Goal: Find specific page/section: Find specific page/section

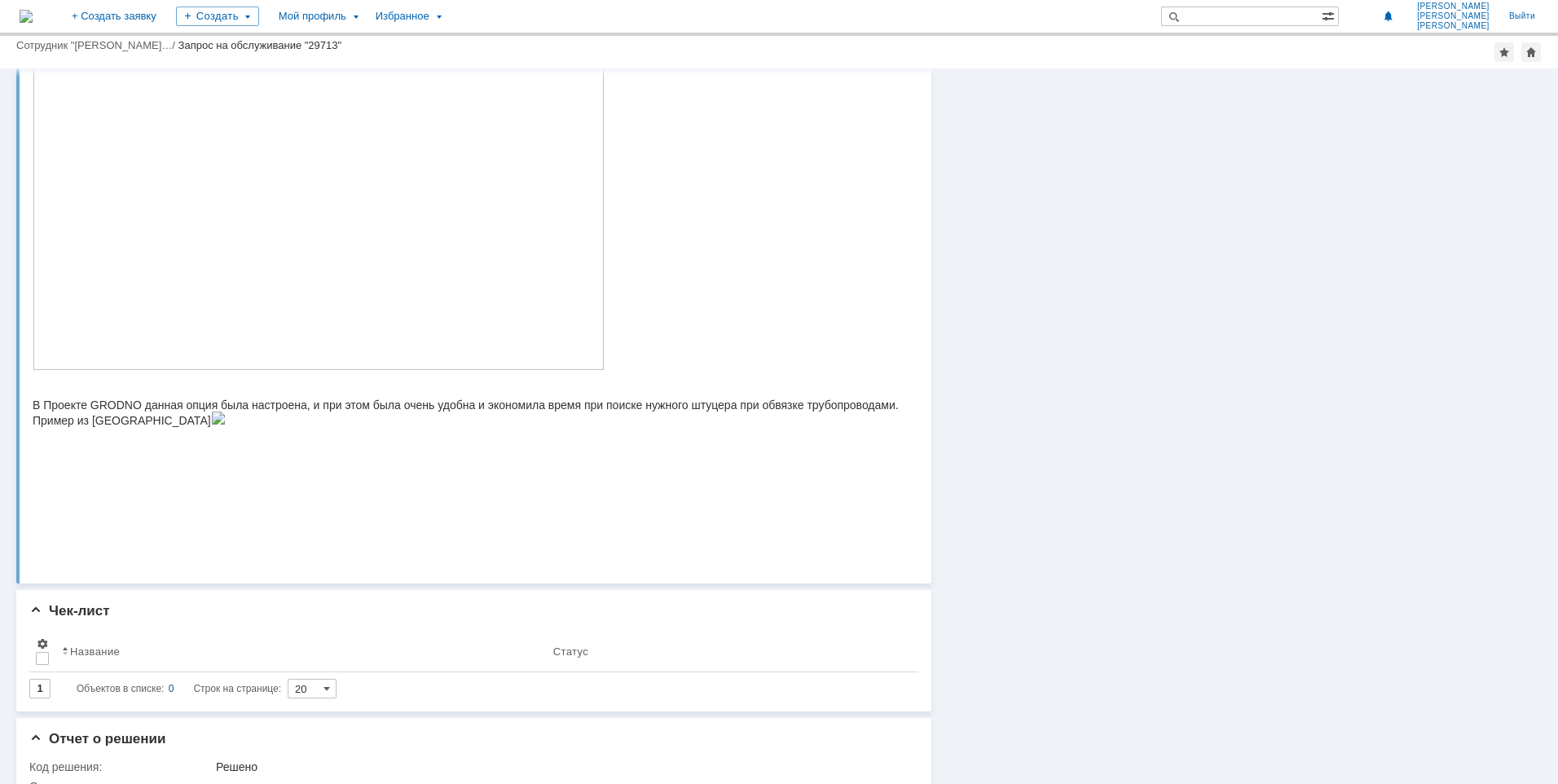
scroll to position [245, 0]
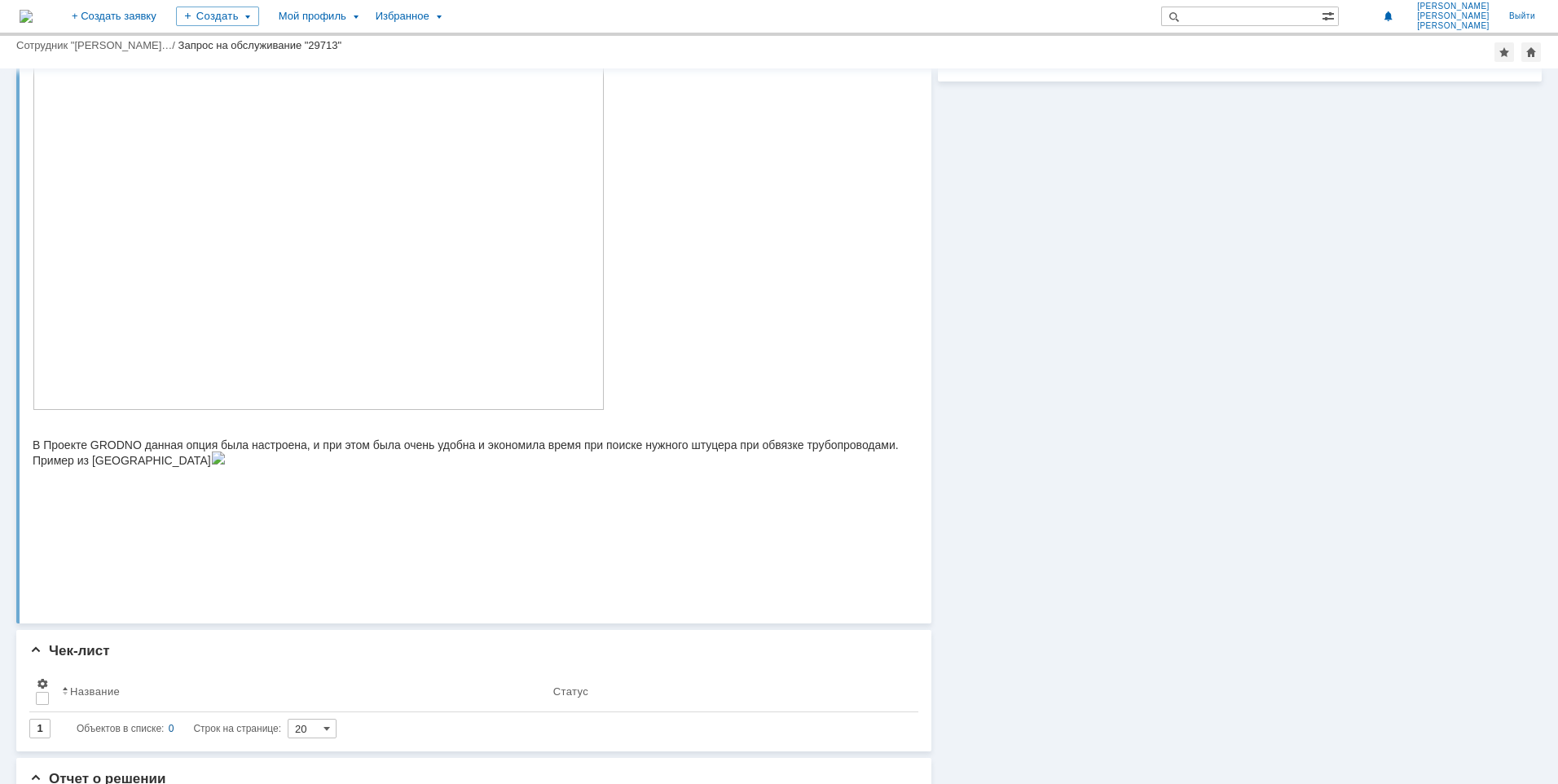
click at [156, 384] on img at bounding box center [319, 196] width 572 height 426
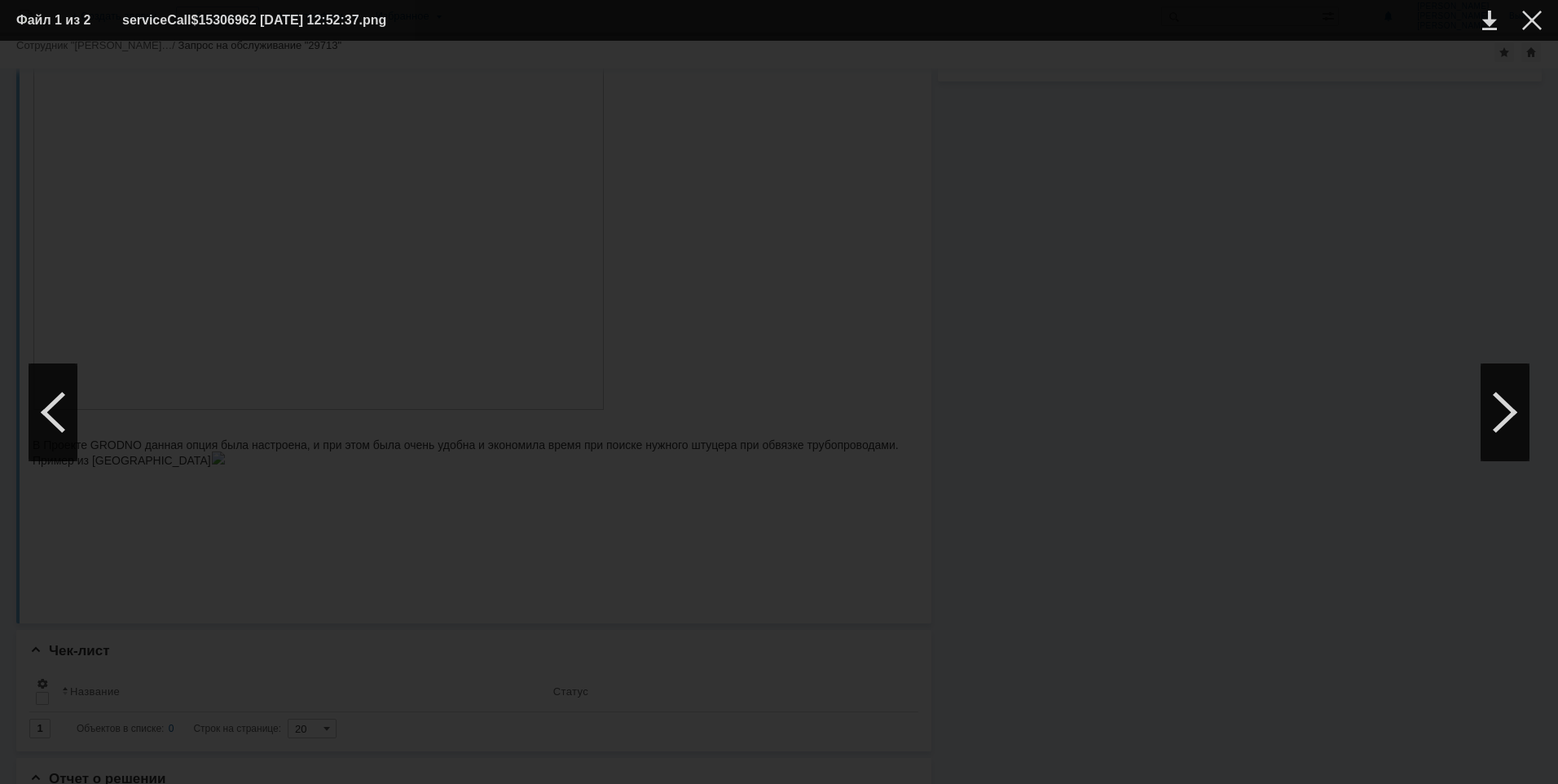
click at [779, 412] on img at bounding box center [779, 412] width 0 height 0
click at [1532, 22] on div at bounding box center [1532, 20] width 19 height 19
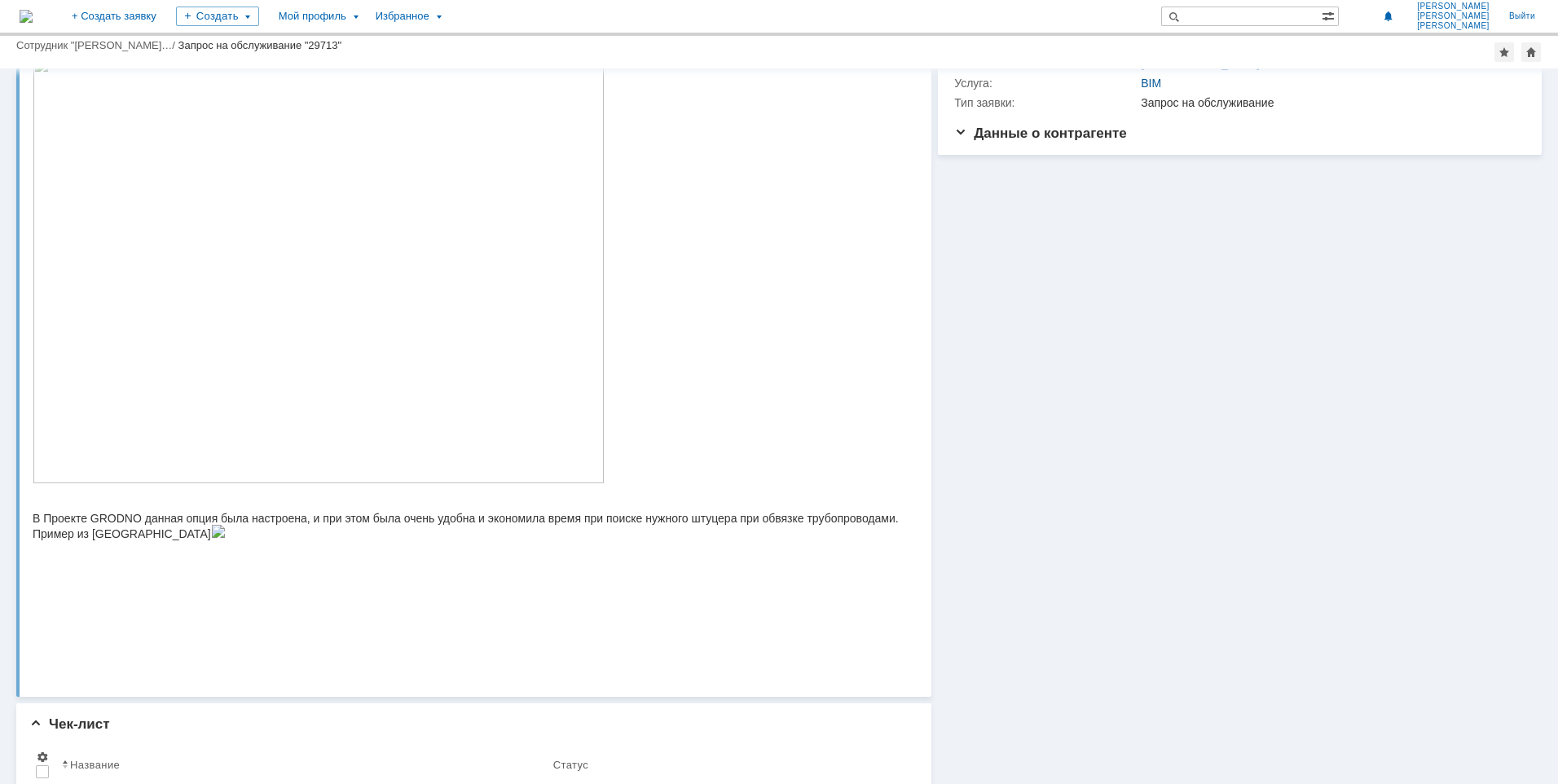
scroll to position [158, 0]
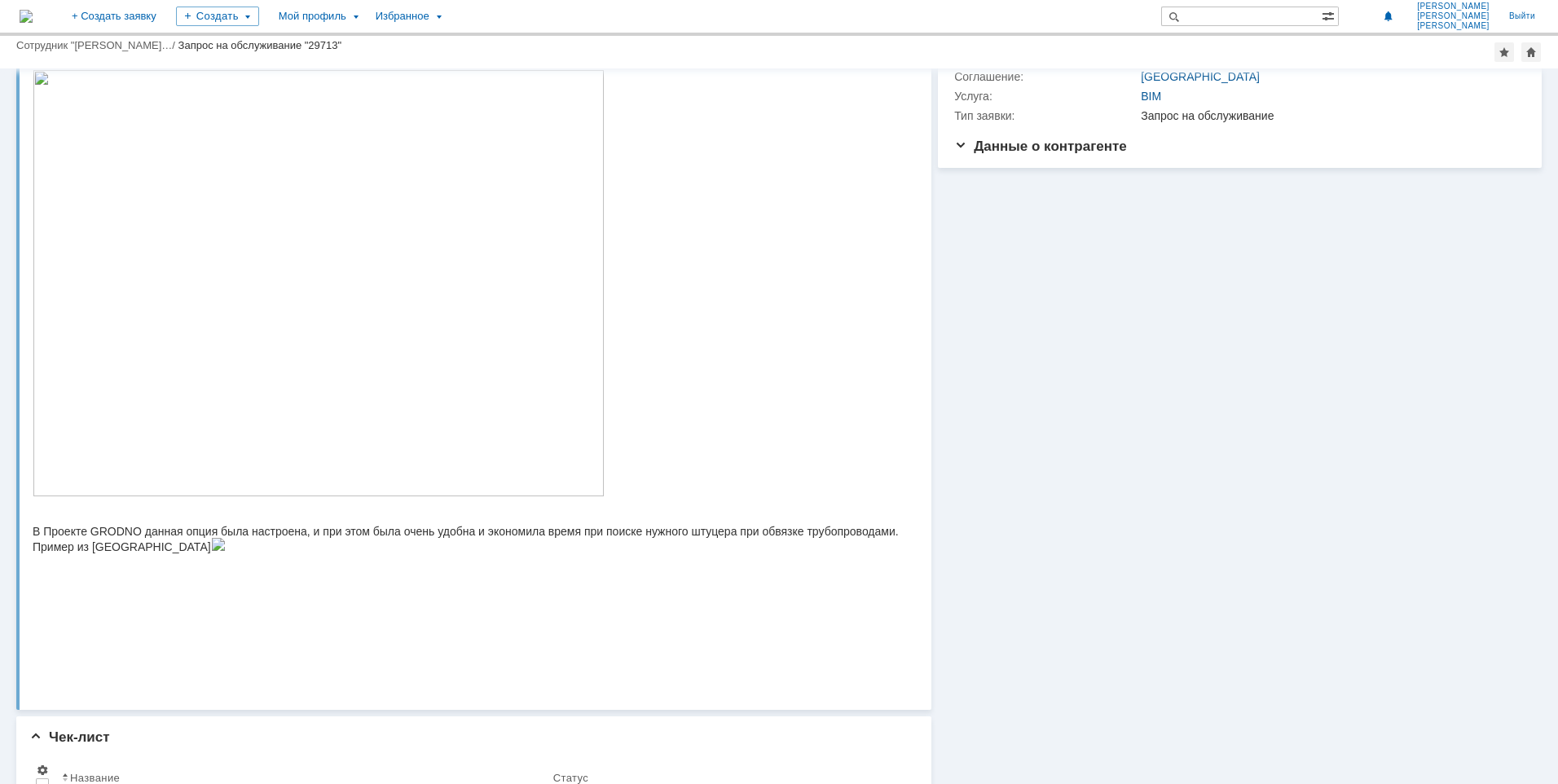
click at [249, 444] on img at bounding box center [319, 283] width 572 height 426
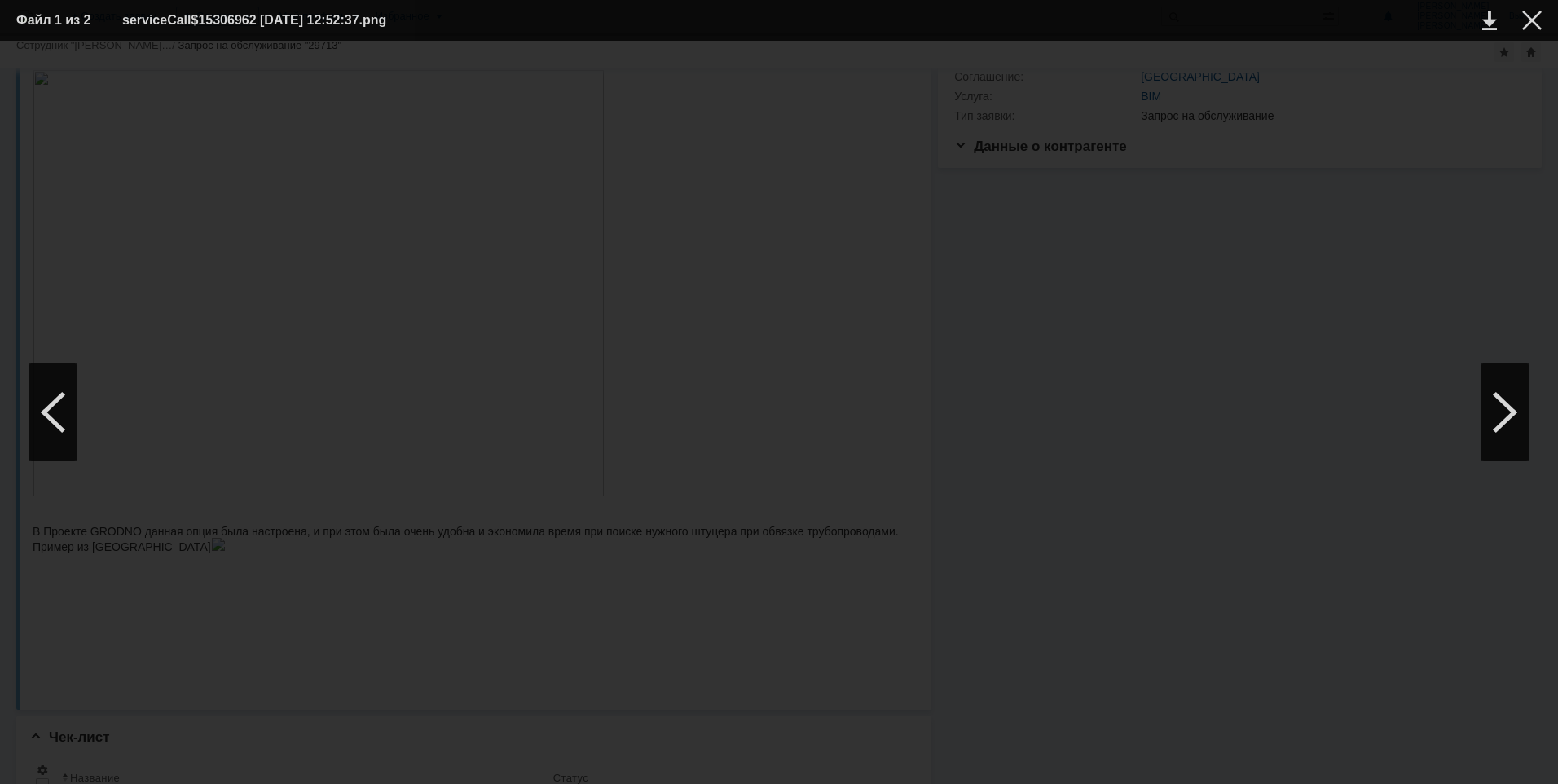
click at [779, 412] on img at bounding box center [779, 412] width 0 height 0
click at [1530, 21] on div at bounding box center [1532, 20] width 19 height 19
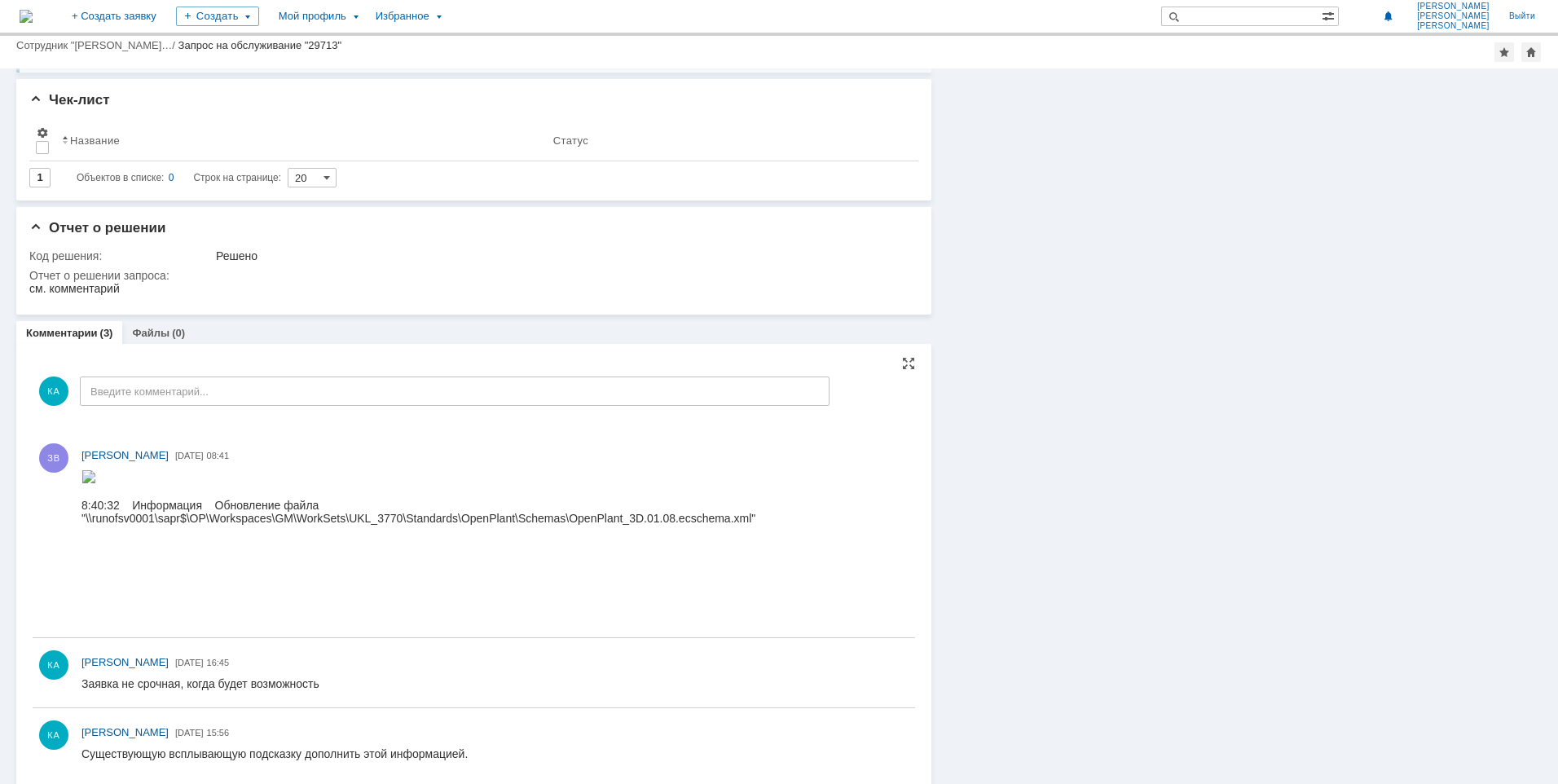
scroll to position [810, 0]
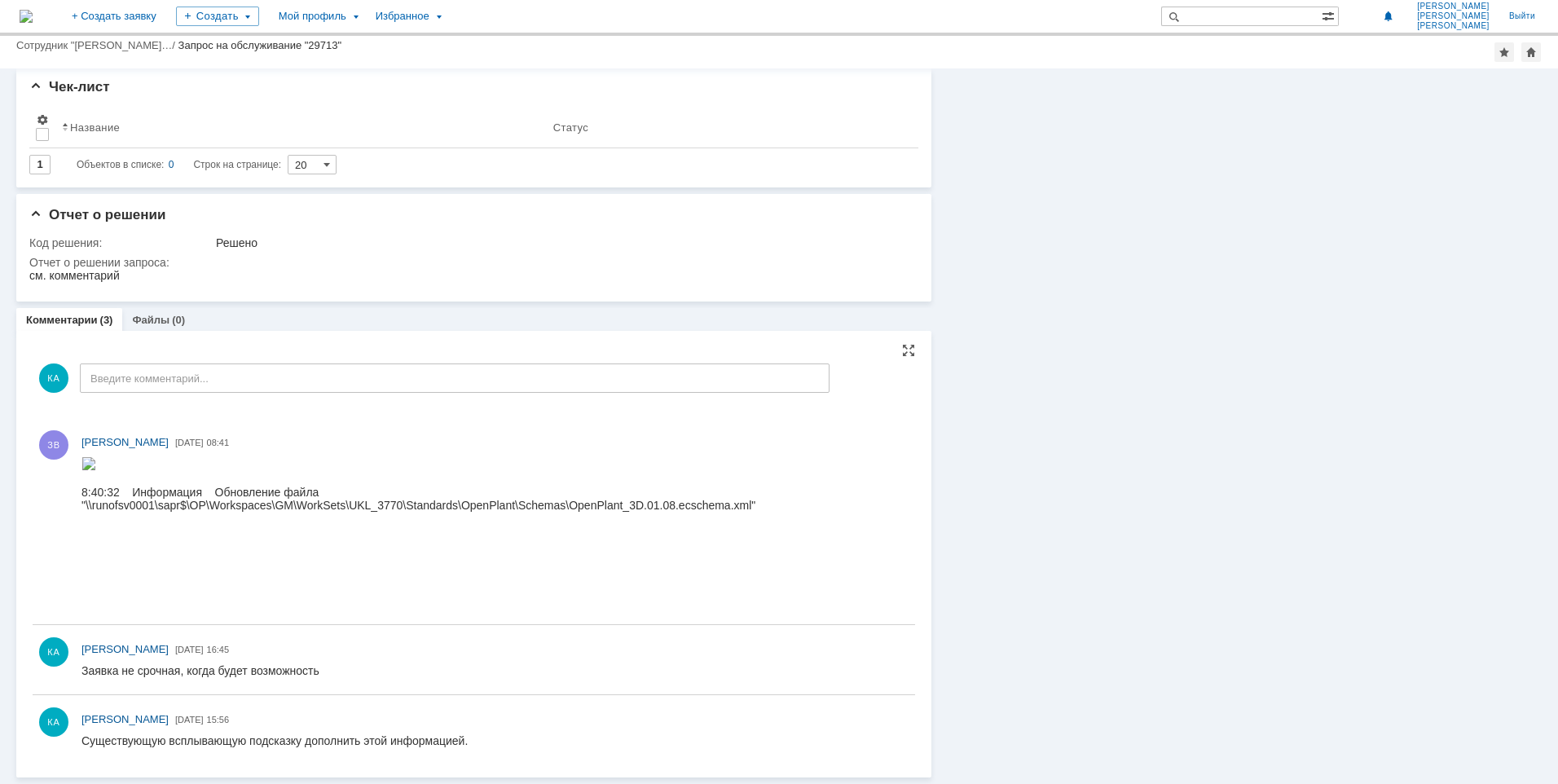
click at [97, 470] on img at bounding box center [88, 463] width 14 height 13
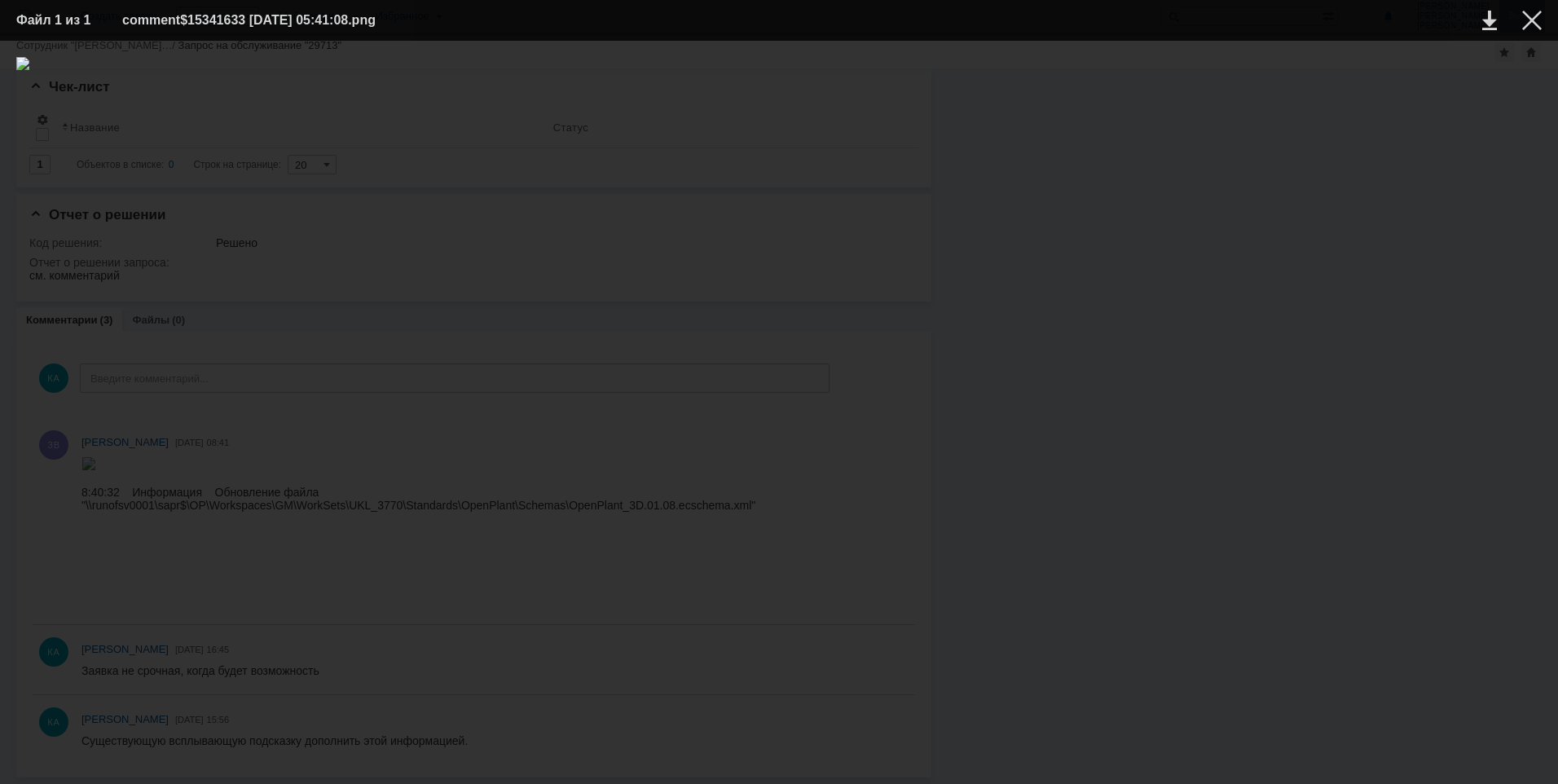
drag, startPoint x: 1538, startPoint y: 15, endPoint x: 1533, endPoint y: 24, distance: 10.3
click at [1538, 15] on div at bounding box center [1532, 20] width 19 height 19
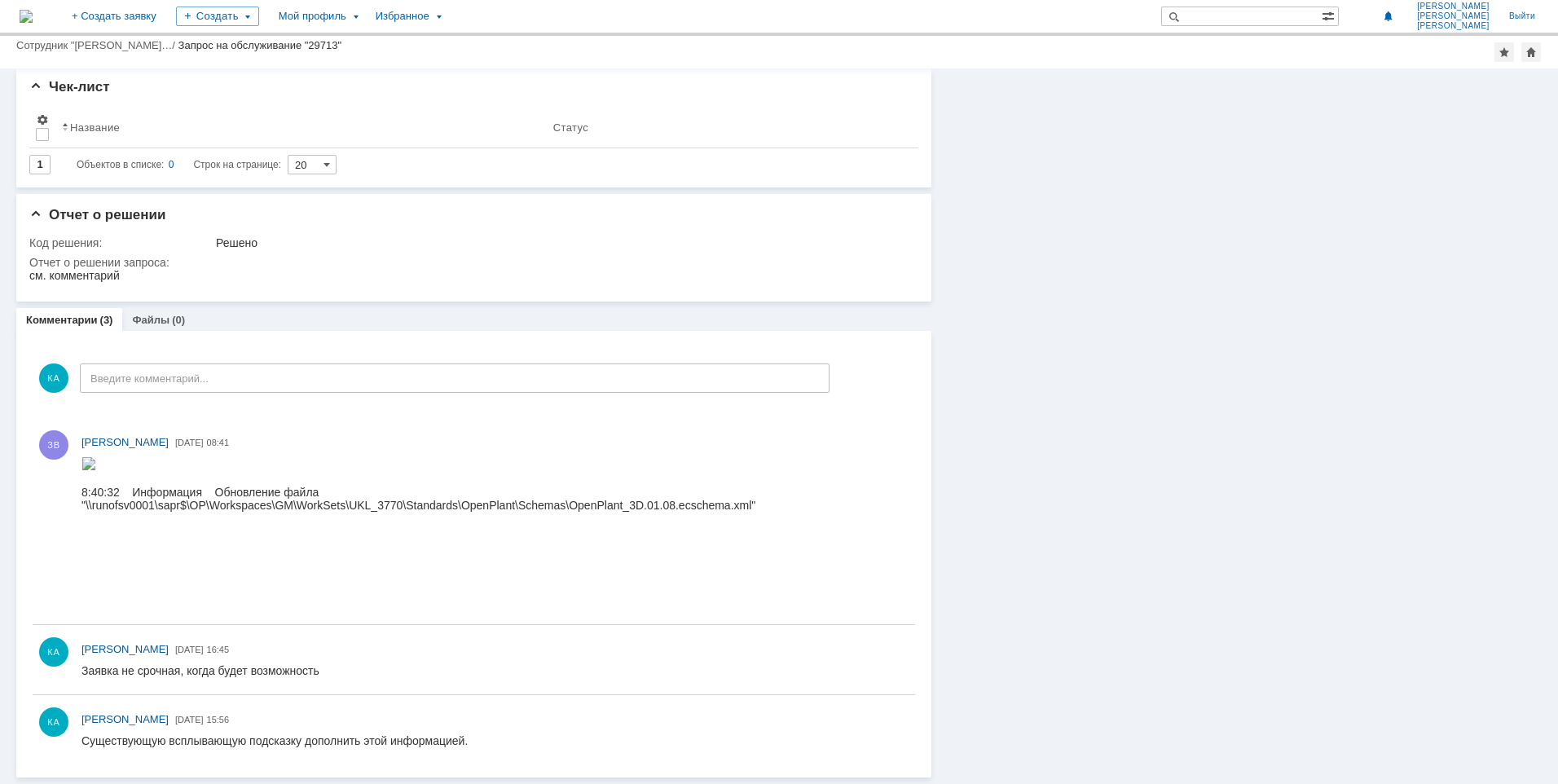
scroll to position [321, 0]
